Goal: Task Accomplishment & Management: Manage account settings

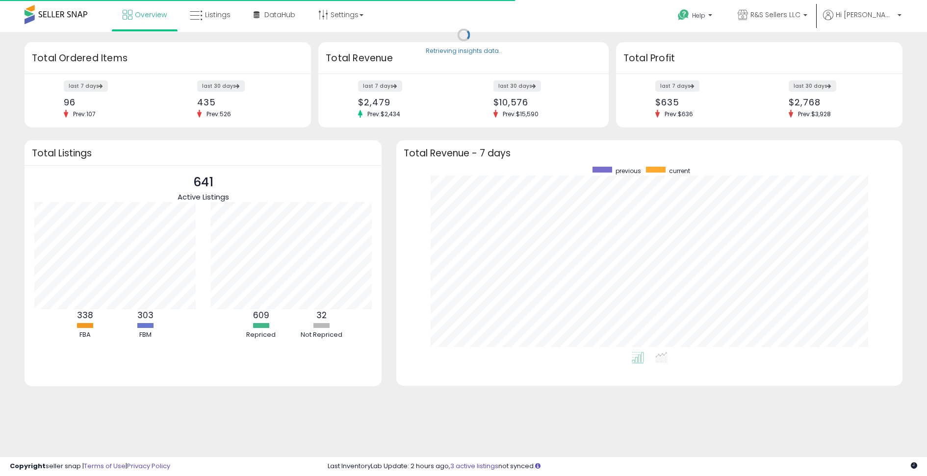
scroll to position [185, 486]
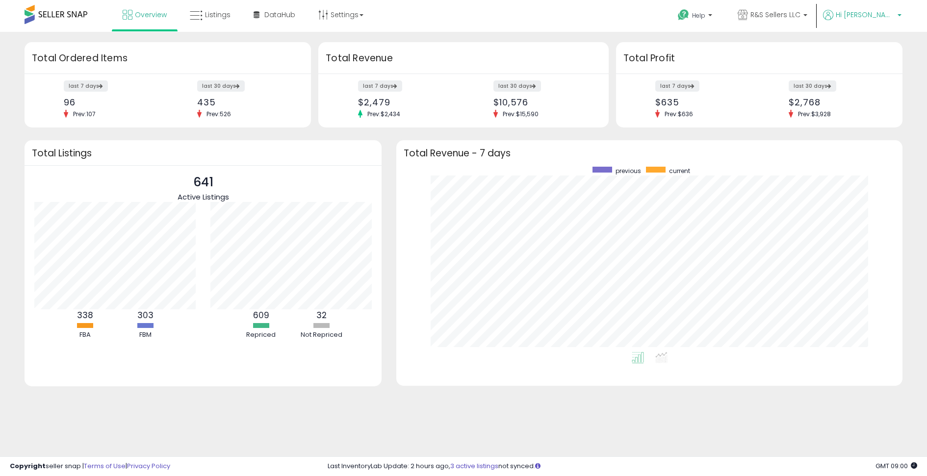
click at [887, 11] on span "Hi [PERSON_NAME]" at bounding box center [864, 15] width 59 height 10
click at [858, 51] on link "Account" at bounding box center [860, 52] width 26 height 9
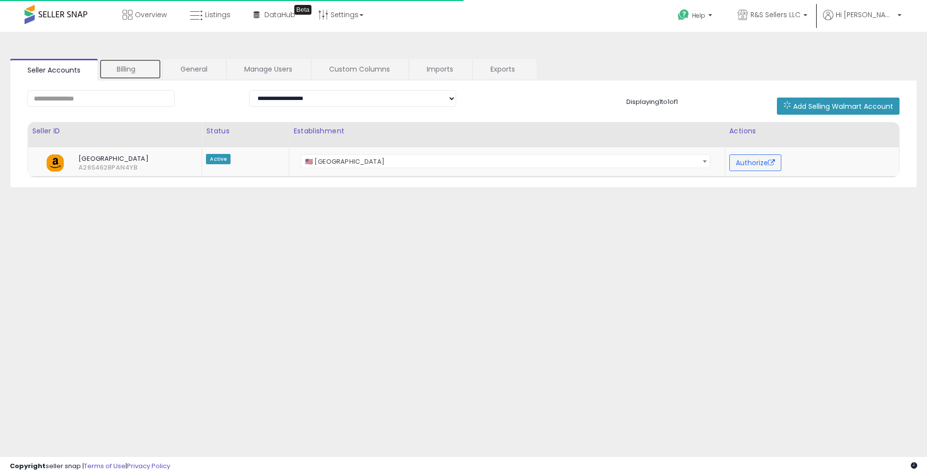
click at [128, 72] on link "Billing" at bounding box center [130, 69] width 62 height 21
